Goal: Task Accomplishment & Management: Use online tool/utility

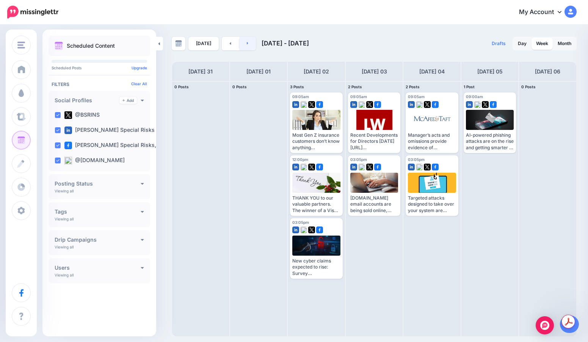
click at [247, 43] on icon at bounding box center [248, 43] width 2 height 5
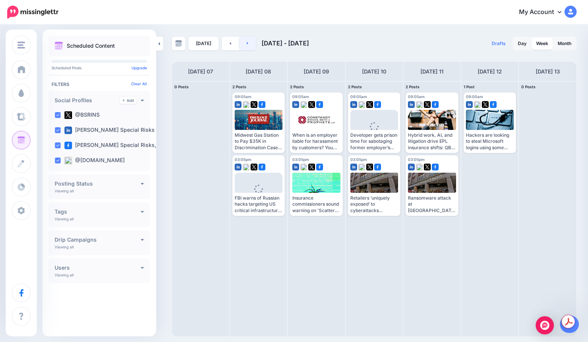
click at [244, 45] on link at bounding box center [247, 44] width 17 height 14
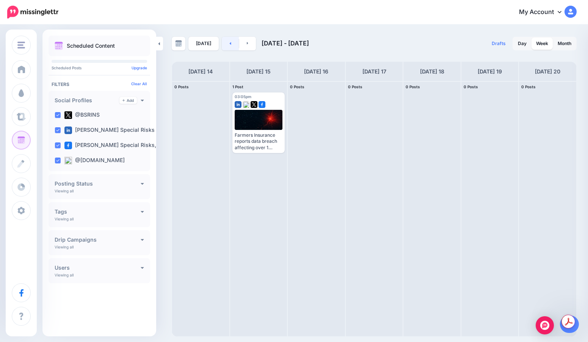
click at [232, 41] on link at bounding box center [230, 44] width 17 height 14
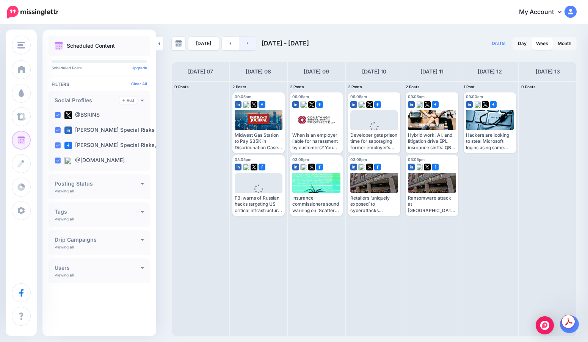
click at [247, 42] on icon at bounding box center [248, 43] width 2 height 5
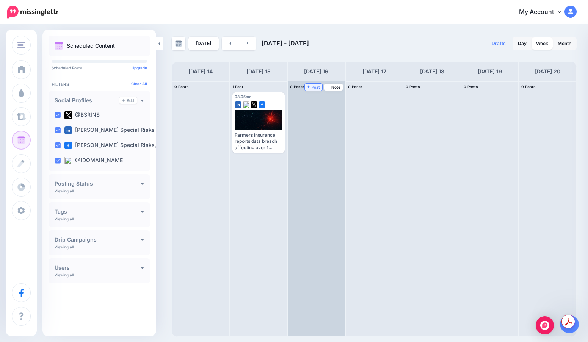
click at [321, 84] on link "Post" at bounding box center [314, 87] width 18 height 7
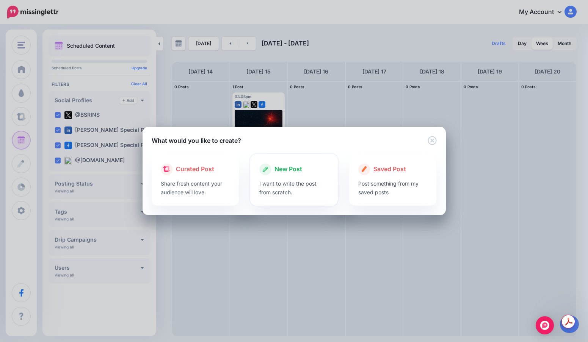
click at [290, 166] on span "New Post" at bounding box center [288, 169] width 28 height 10
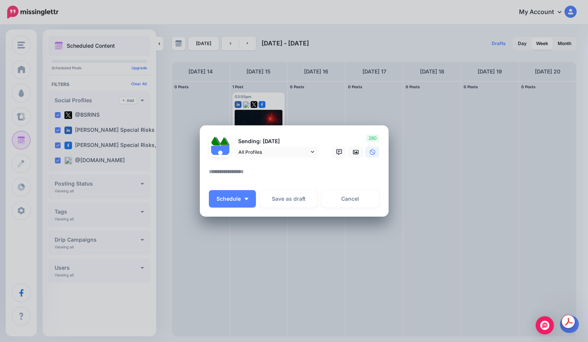
click at [278, 178] on textarea at bounding box center [296, 174] width 174 height 15
paste textarea "**********"
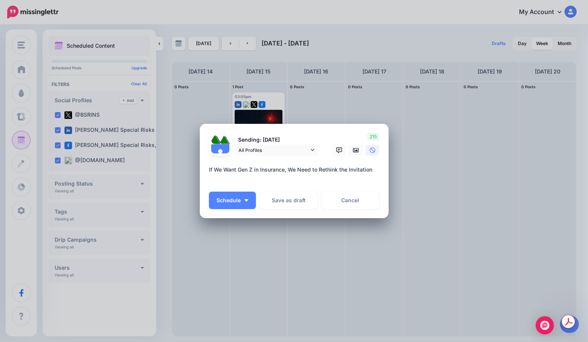
paste textarea "**********"
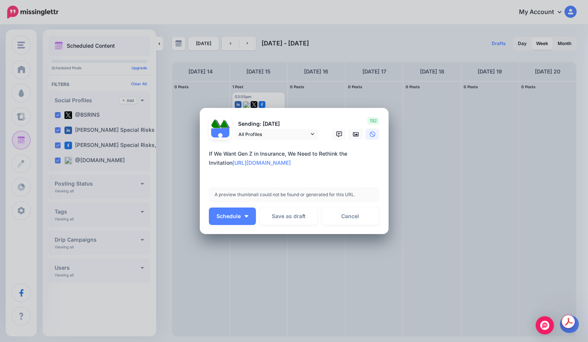
type textarea "**********"
click at [357, 135] on icon at bounding box center [356, 134] width 6 height 5
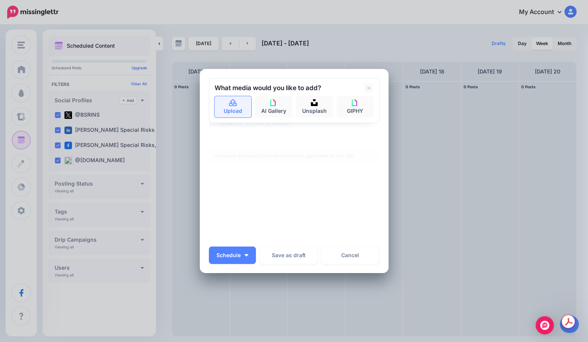
click at [243, 116] on link "Upload" at bounding box center [232, 106] width 37 height 21
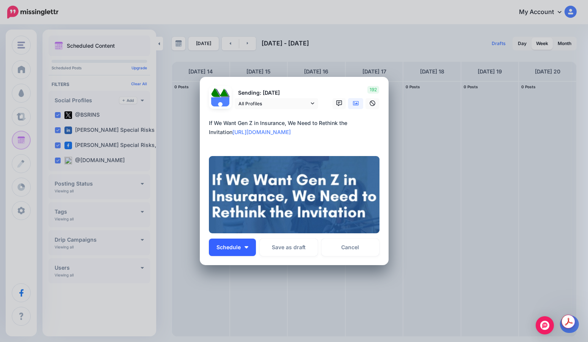
click at [229, 253] on button "Schedule" at bounding box center [232, 247] width 47 height 17
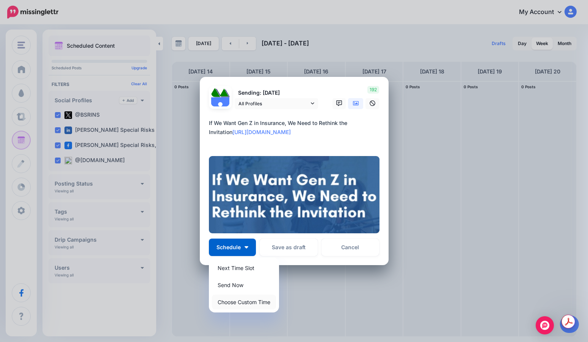
click at [236, 297] on link "Choose Custom Time" at bounding box center [244, 302] width 64 height 15
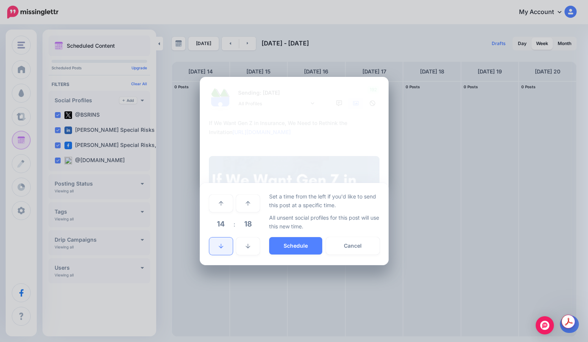
click at [227, 251] on link at bounding box center [220, 246] width 23 height 17
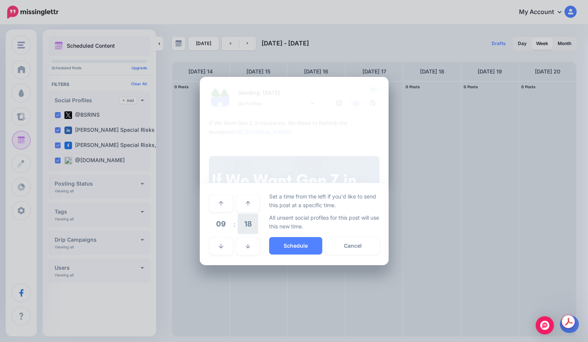
click at [249, 226] on span "18" at bounding box center [248, 224] width 20 height 20
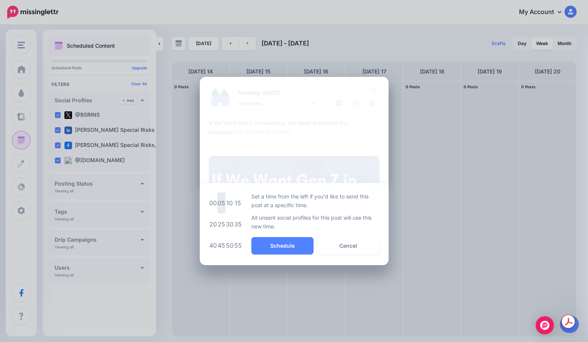
click at [220, 197] on td "05" at bounding box center [221, 202] width 8 height 21
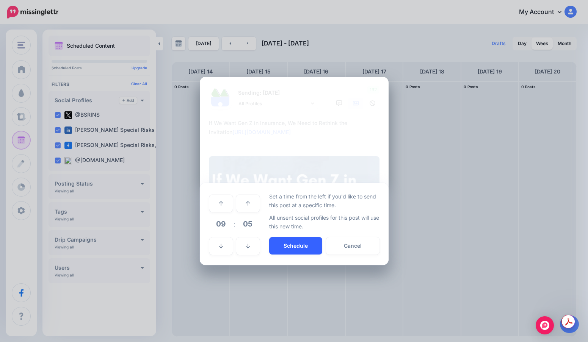
click at [293, 244] on button "Schedule" at bounding box center [295, 245] width 53 height 17
